Goal: Information Seeking & Learning: Learn about a topic

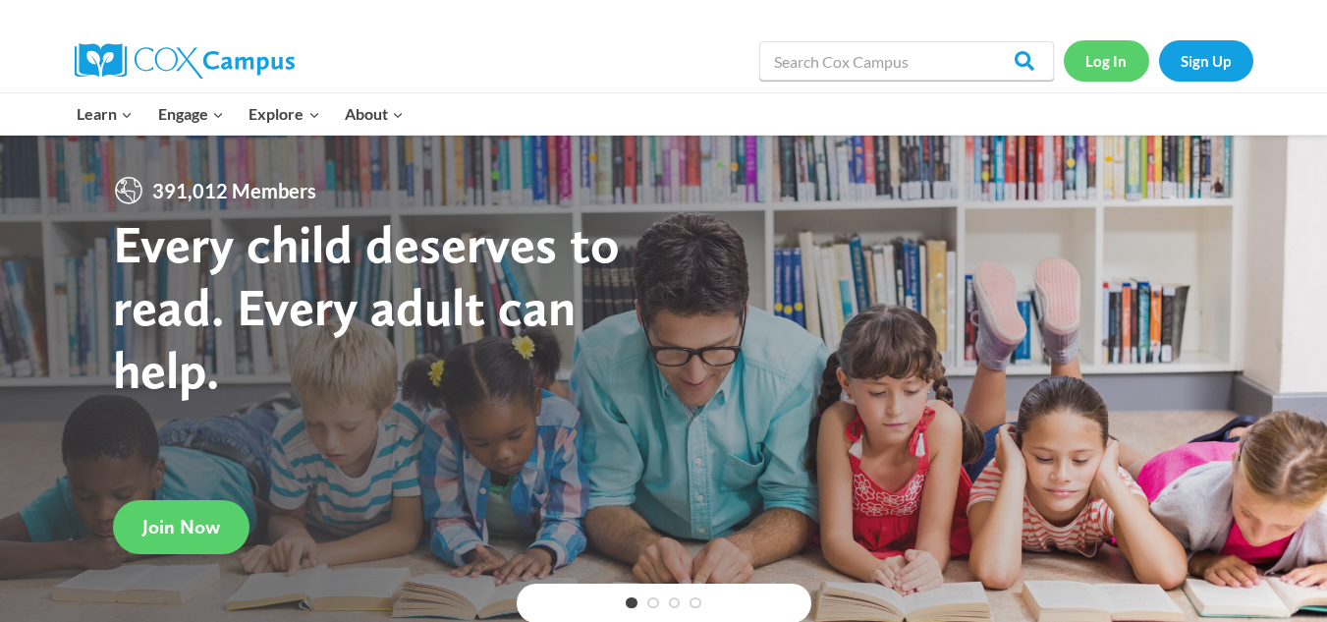
click at [1088, 65] on link "Log In" at bounding box center [1105, 60] width 85 height 40
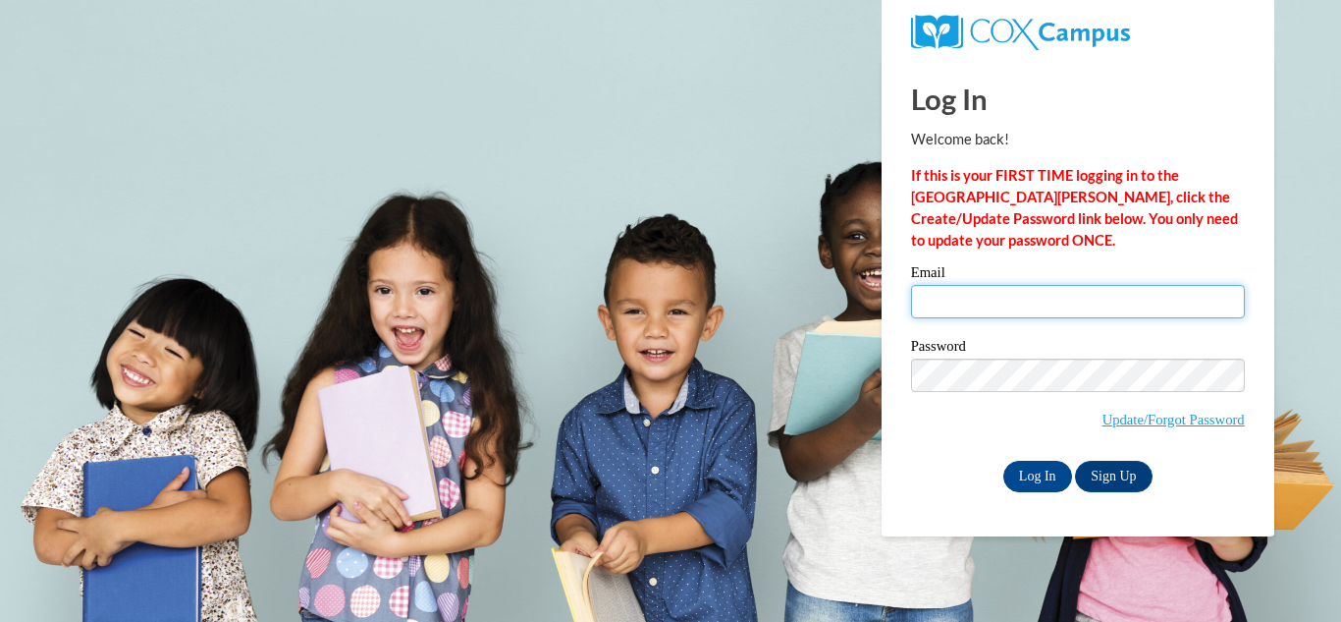
click at [1007, 293] on input "Email" at bounding box center [1078, 301] width 334 height 33
type input "mpaszkiewicz@wwusd.org"
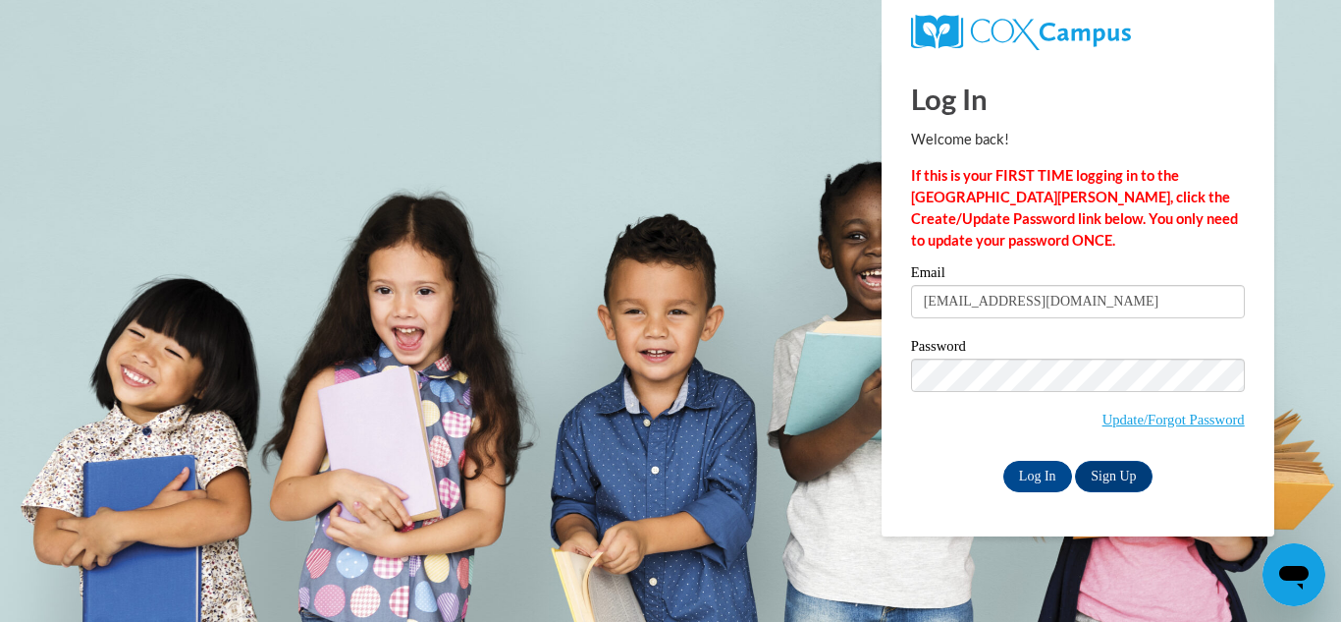
click at [870, 464] on body "Log In Welcome back! If this is your FIRST TIME logging in to the NEW Cox Campu…" at bounding box center [670, 311] width 1341 height 622
click at [1024, 469] on input "Log In" at bounding box center [1038, 476] width 69 height 31
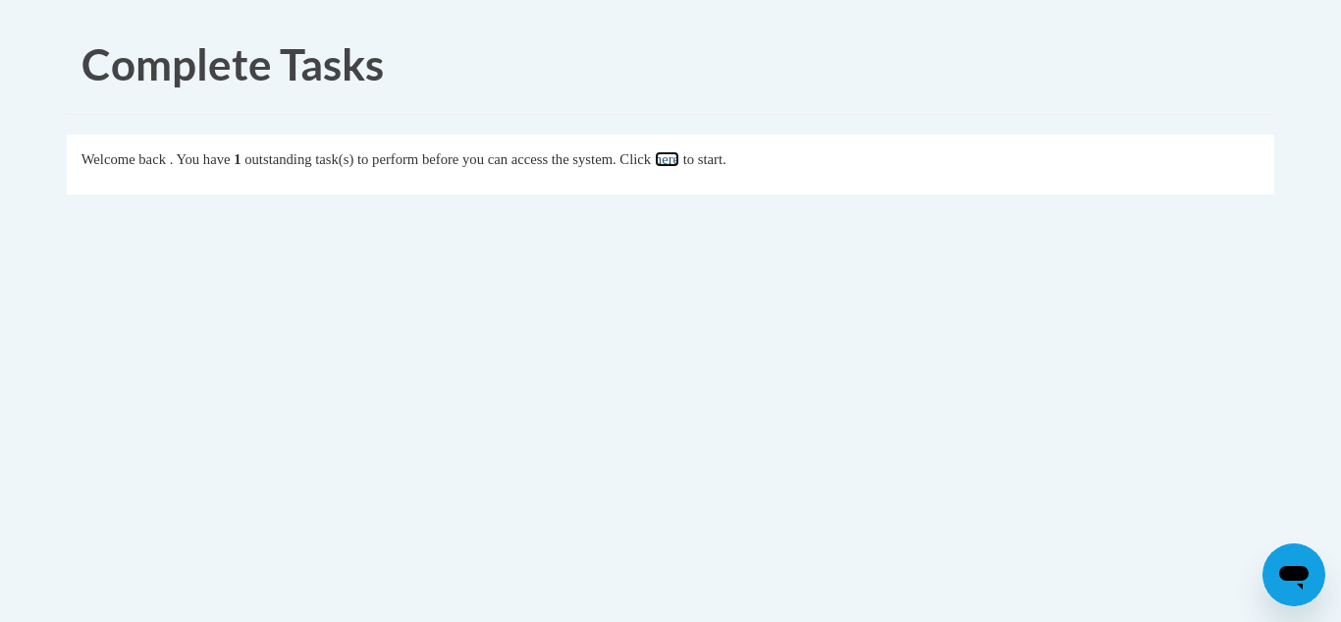
click at [680, 160] on link "here" at bounding box center [667, 159] width 25 height 16
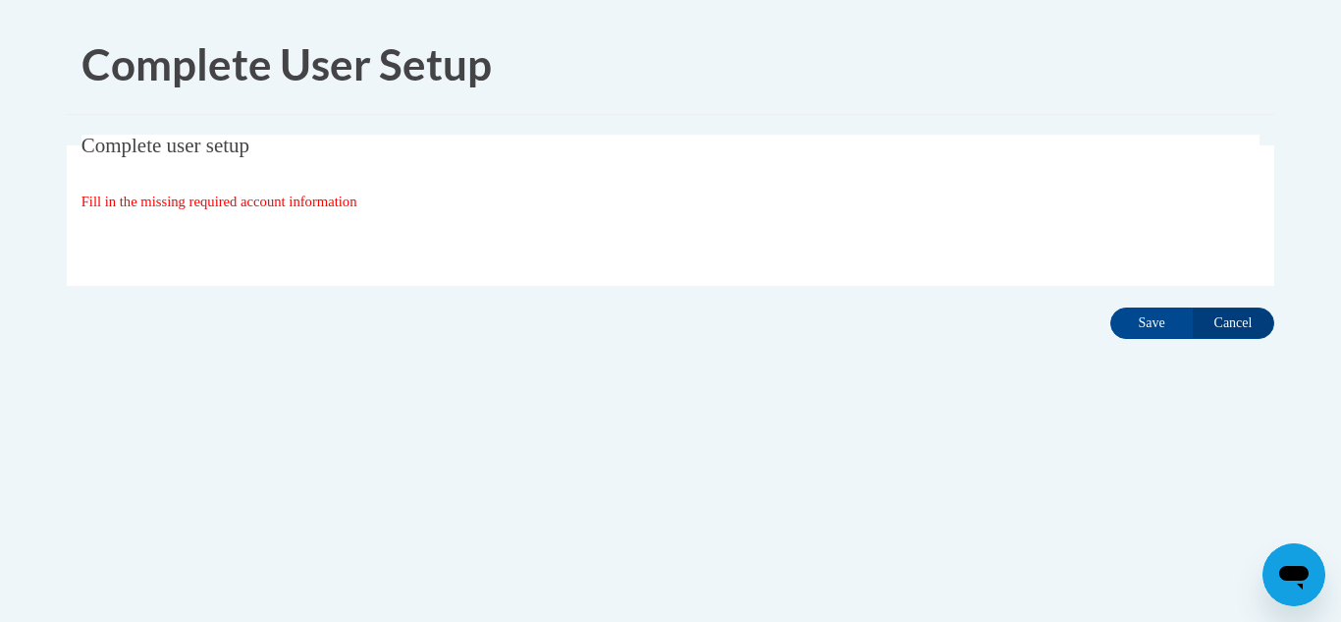
click at [139, 142] on span "Complete user setup" at bounding box center [166, 146] width 168 height 24
click at [171, 201] on span "Fill in the missing required account information" at bounding box center [220, 201] width 276 height 16
click at [1165, 334] on input "Save" at bounding box center [1152, 322] width 82 height 31
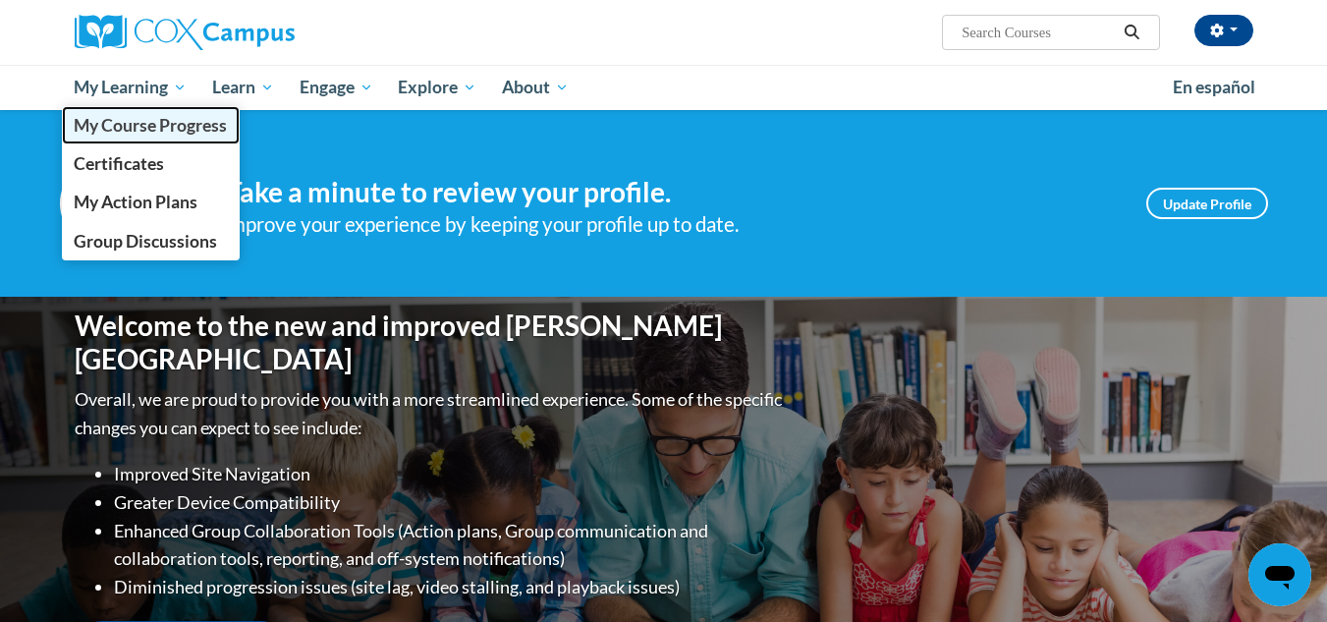
click at [145, 128] on span "My Course Progress" at bounding box center [150, 125] width 153 height 21
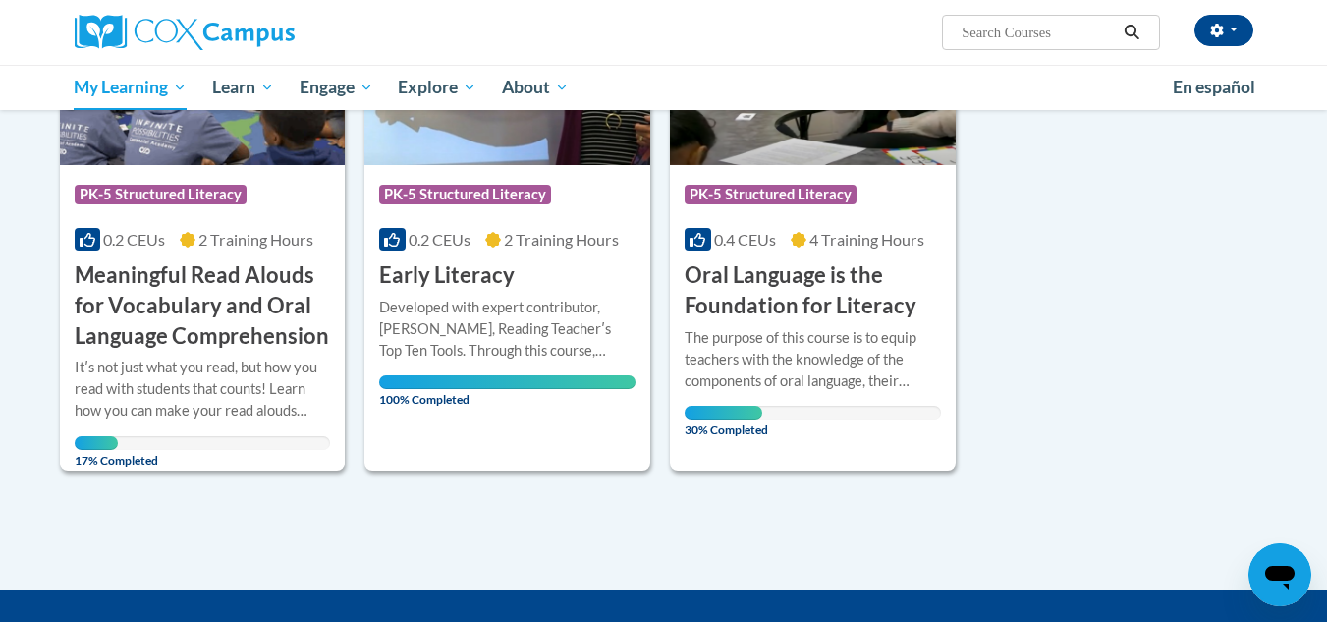
scroll to position [196, 0]
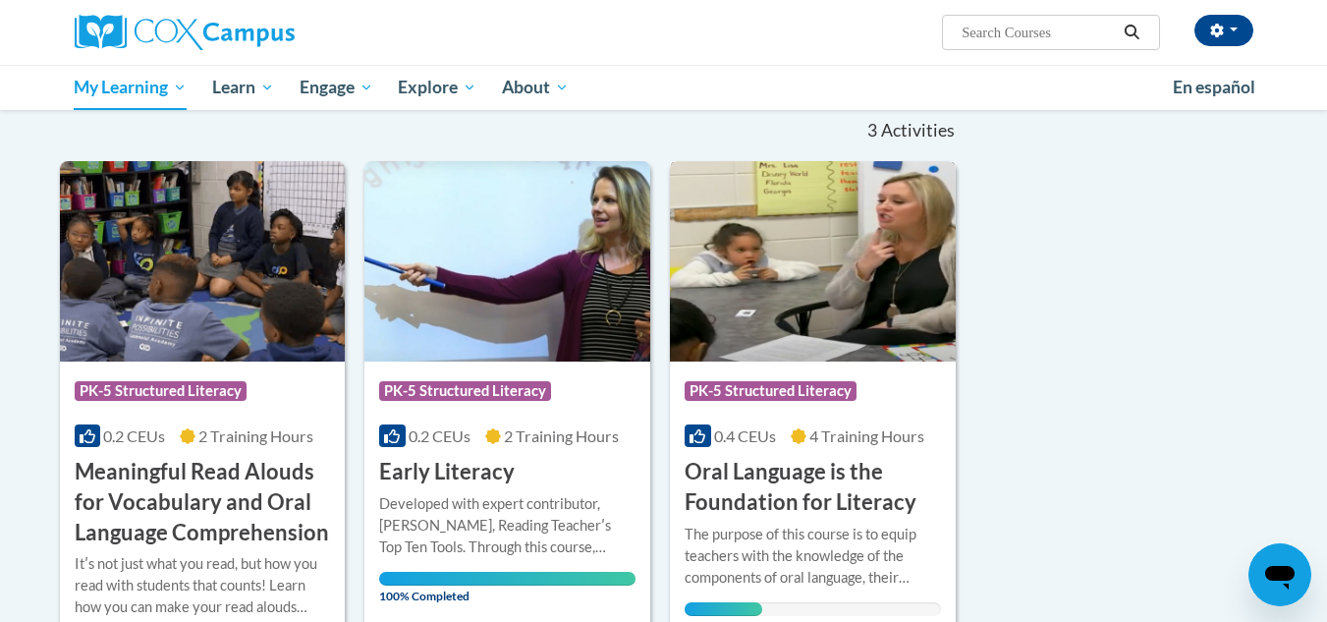
click at [789, 317] on img at bounding box center [813, 261] width 286 height 200
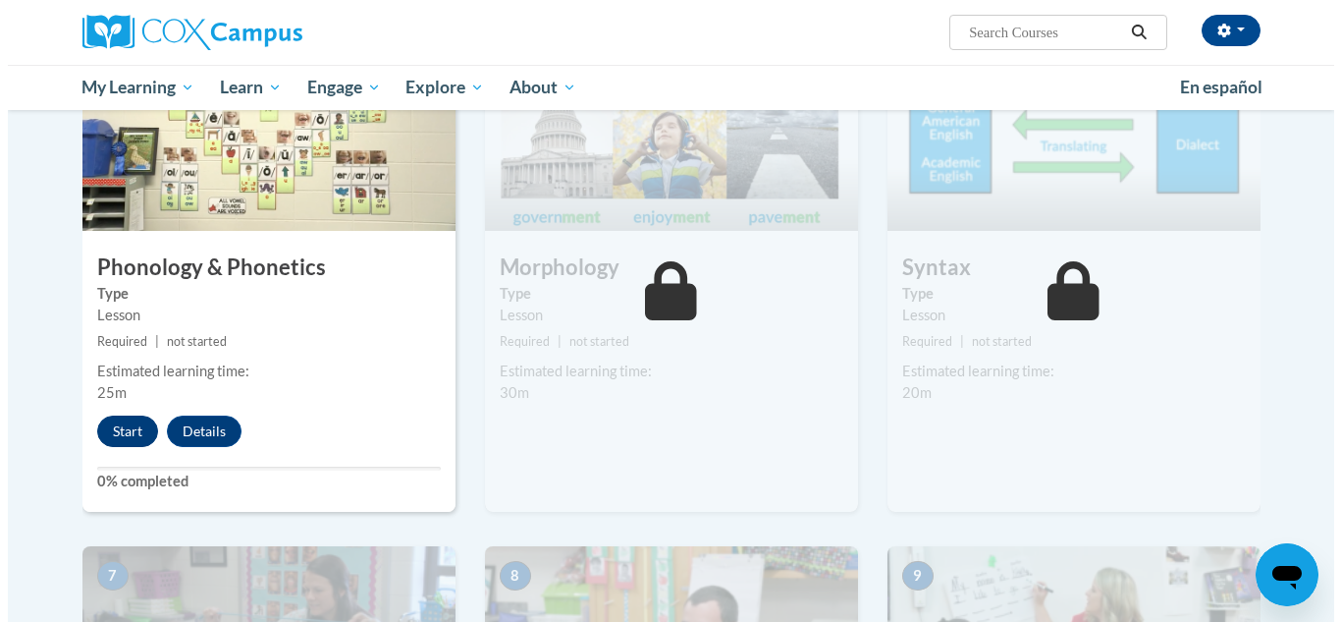
scroll to position [982, 0]
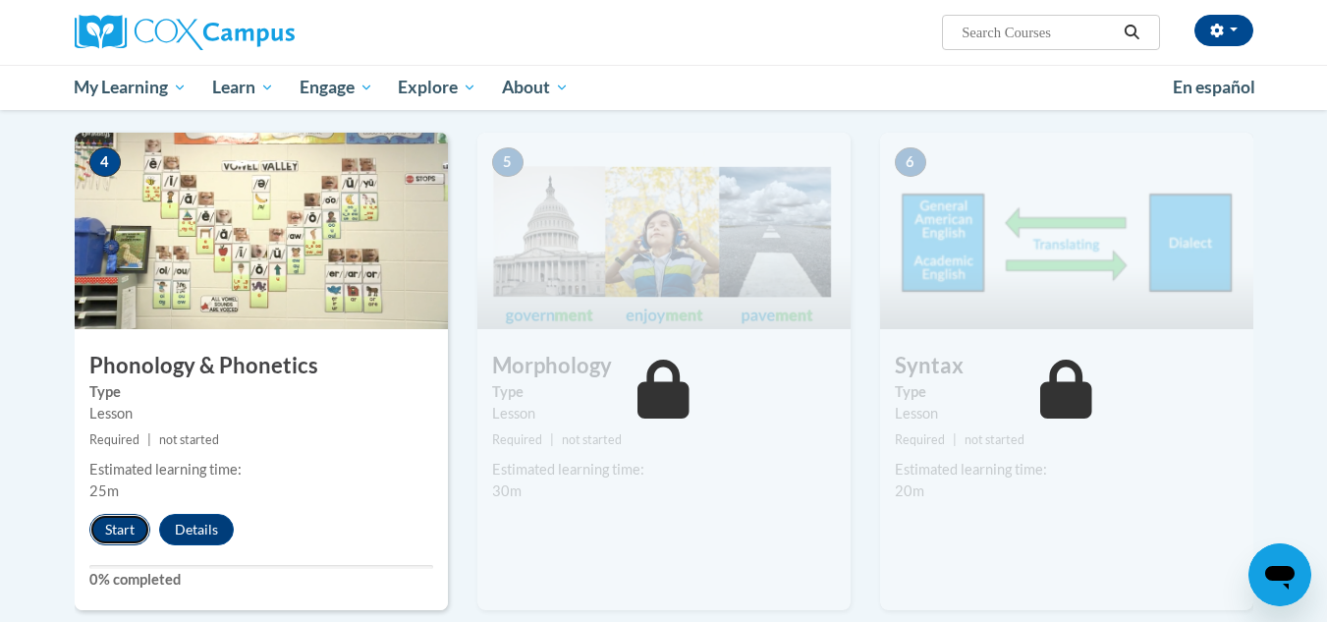
click at [124, 533] on button "Start" at bounding box center [119, 529] width 61 height 31
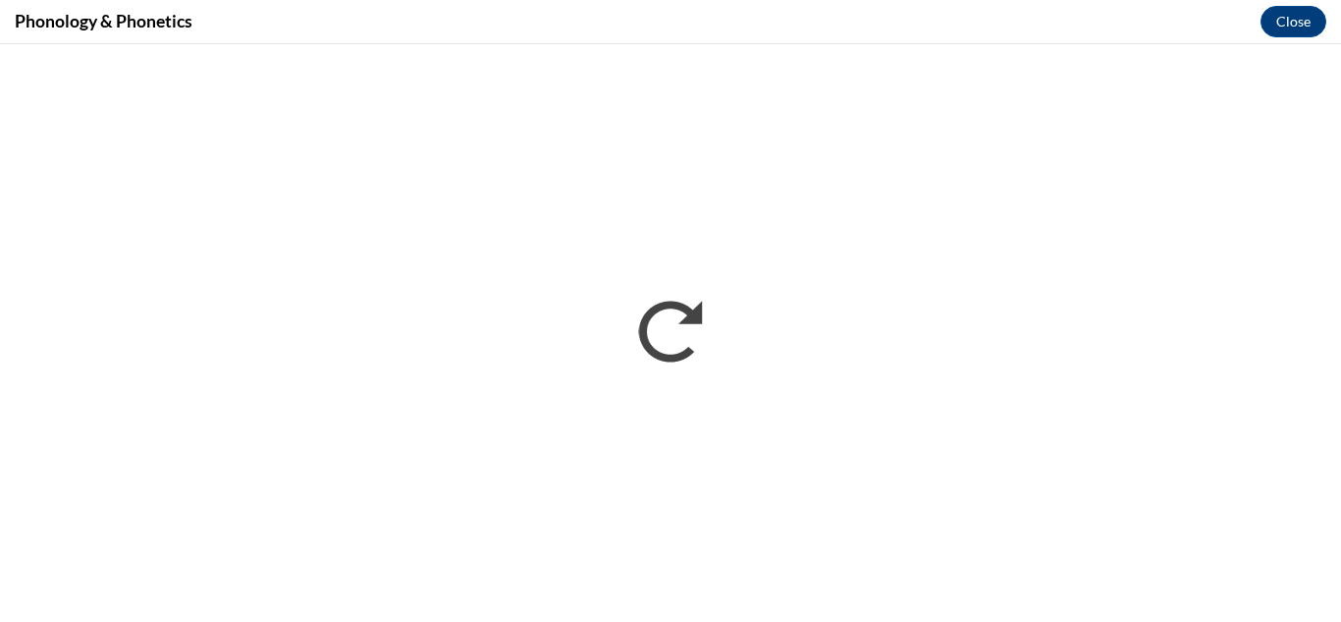
scroll to position [0, 0]
